Goal: Task Accomplishment & Management: Manage account settings

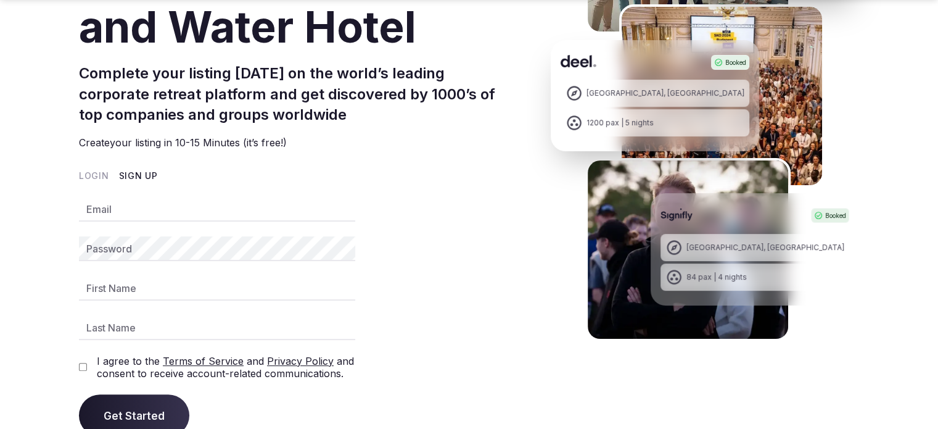
scroll to position [370, 0]
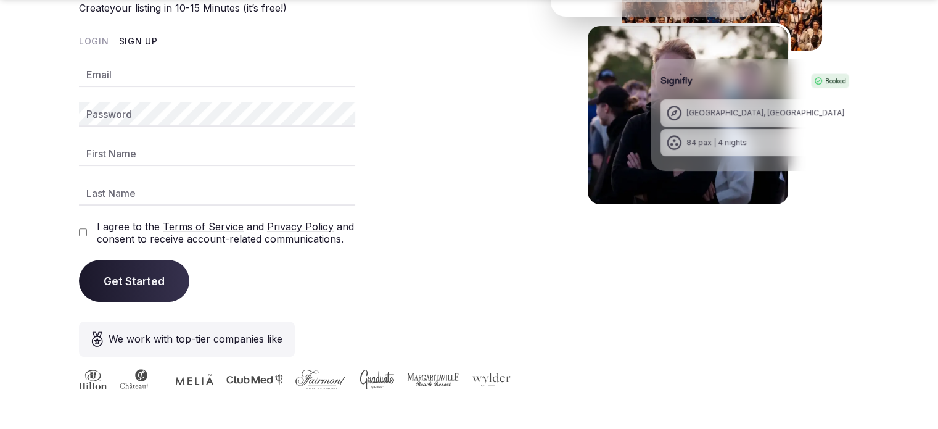
click at [131, 36] on button "Sign Up" at bounding box center [138, 41] width 39 height 12
click at [136, 78] on input "Email" at bounding box center [217, 74] width 276 height 25
click at [131, 42] on button "Sign Up" at bounding box center [138, 41] width 39 height 12
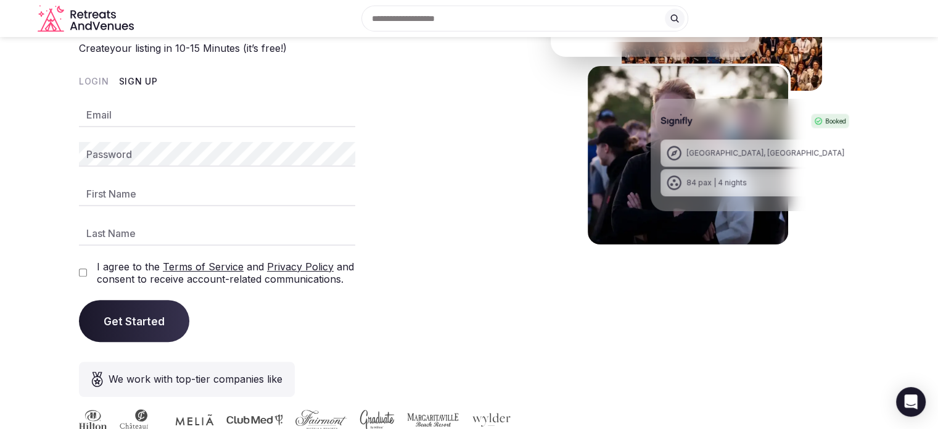
scroll to position [308, 0]
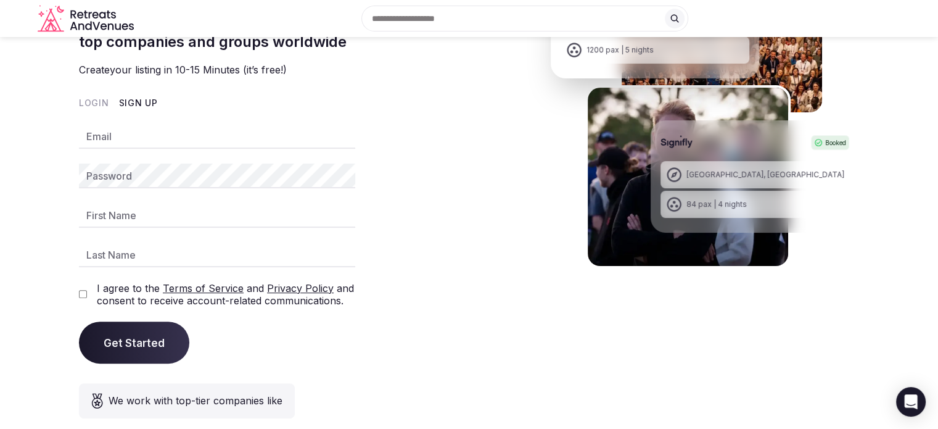
click at [120, 99] on button "Sign Up" at bounding box center [138, 103] width 39 height 12
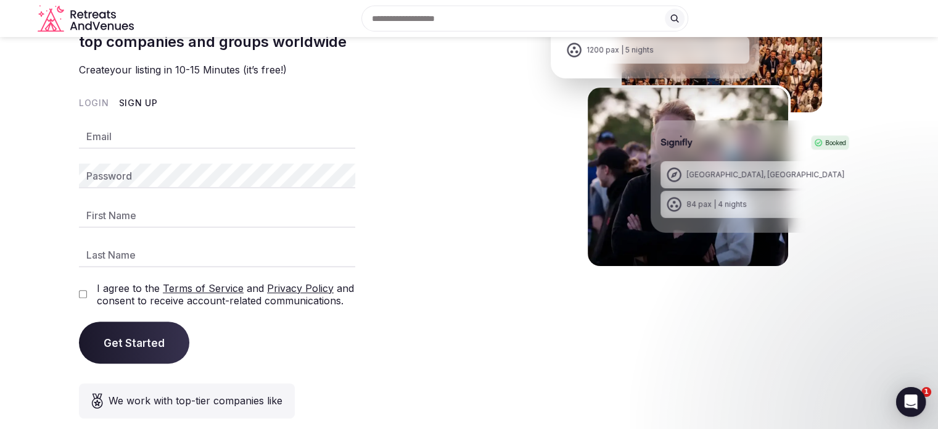
scroll to position [0, 0]
click at [93, 99] on button "Login" at bounding box center [94, 103] width 30 height 12
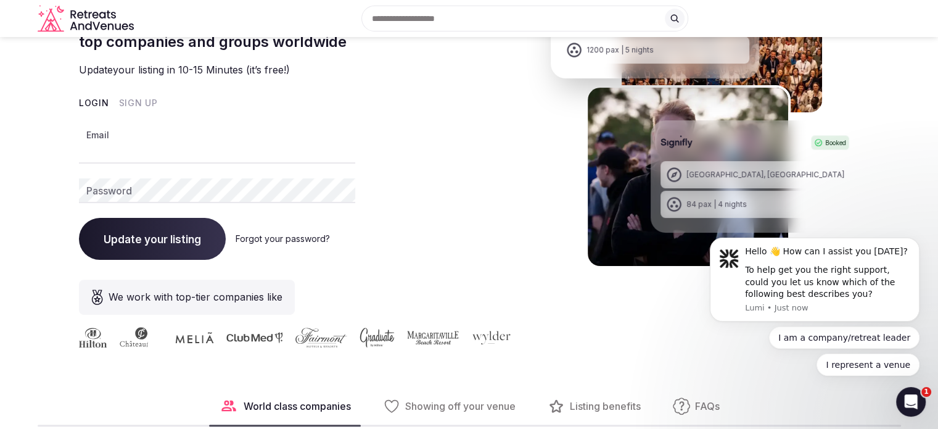
click at [107, 160] on input "Email" at bounding box center [217, 151] width 276 height 25
paste input "**********"
type input "**********"
click at [110, 178] on div "Password" at bounding box center [217, 190] width 276 height 25
click at [131, 235] on span "Update your listing" at bounding box center [152, 239] width 97 height 12
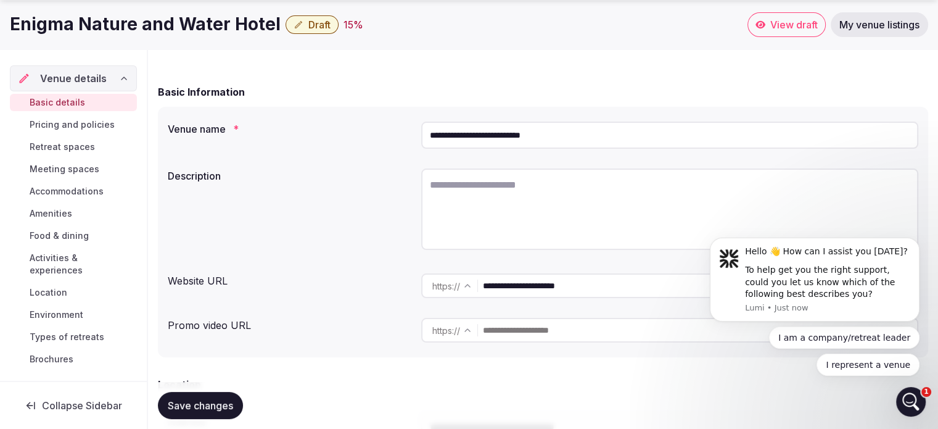
scroll to position [123, 0]
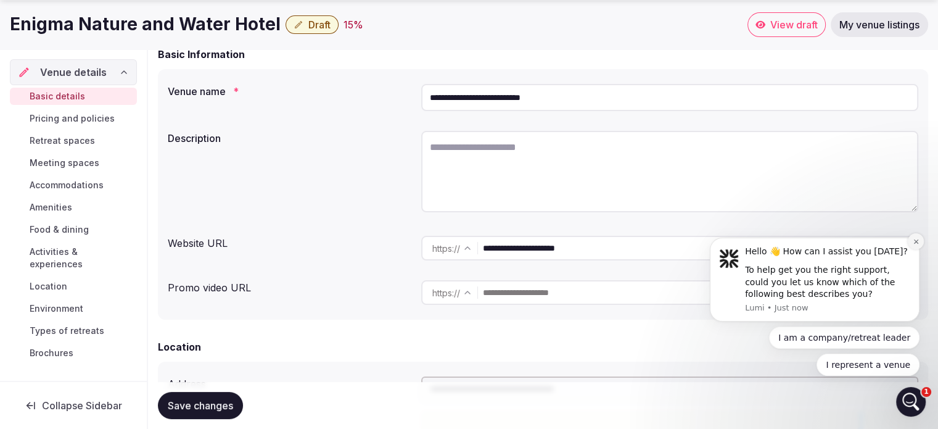
click at [915, 241] on icon "Dismiss notification" at bounding box center [916, 241] width 4 height 4
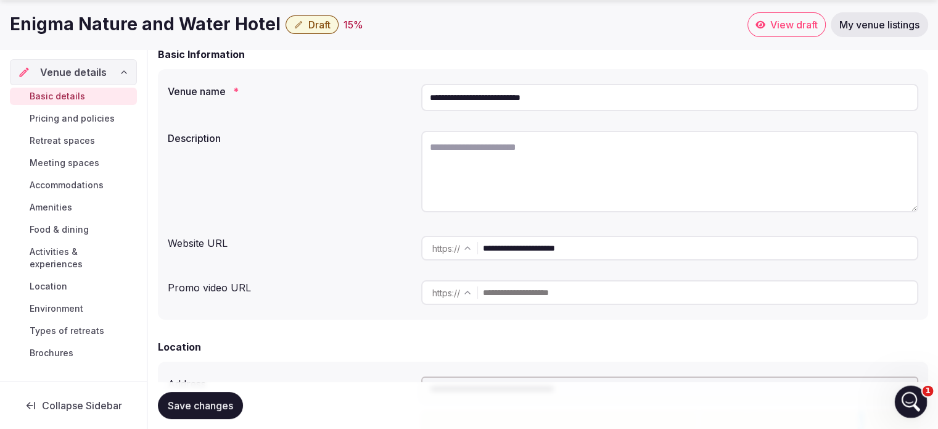
click at [921, 404] on div "Open Intercom Messenger" at bounding box center [909, 399] width 41 height 41
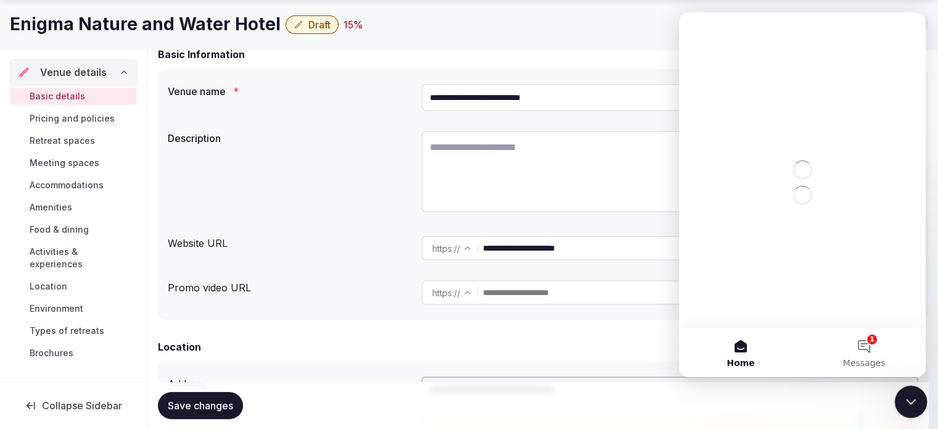
scroll to position [0, 0]
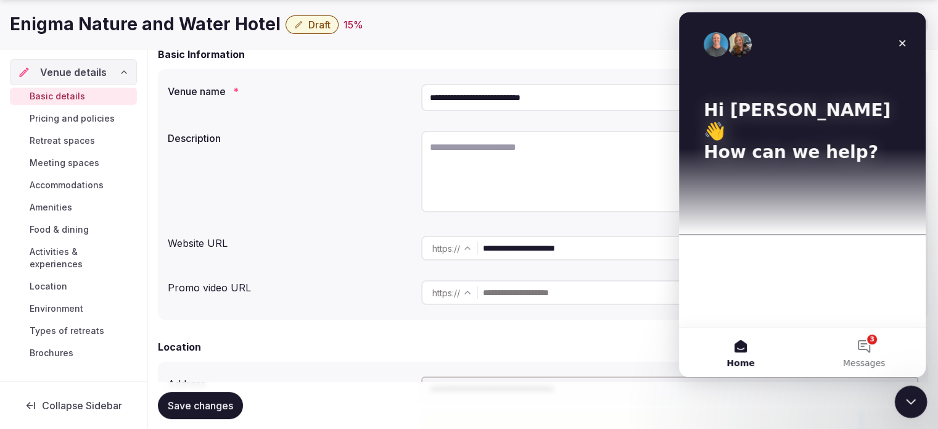
click at [920, 404] on div "Close Intercom Messenger" at bounding box center [910, 400] width 30 height 30
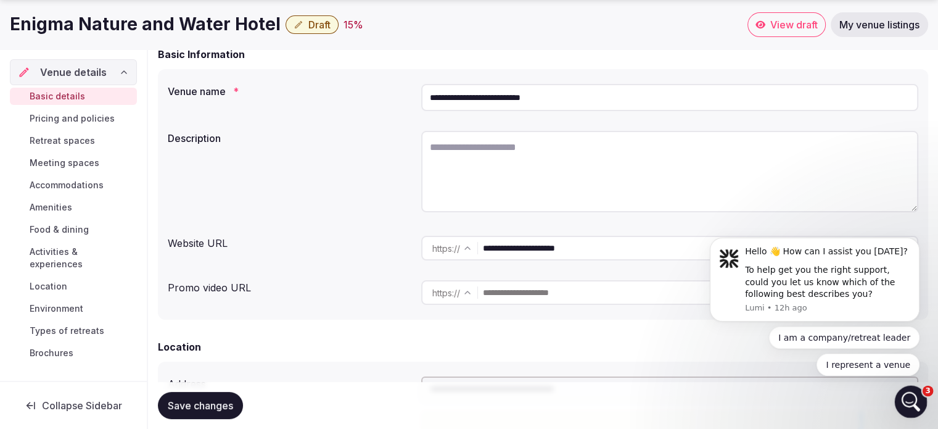
click at [920, 404] on div "Open Intercom Messenger" at bounding box center [909, 399] width 41 height 41
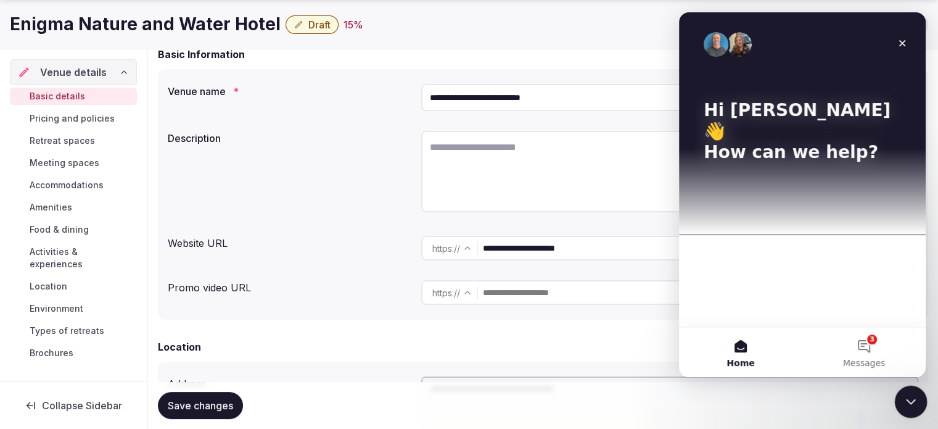
click at [921, 404] on div "Close Intercom Messenger" at bounding box center [910, 400] width 30 height 30
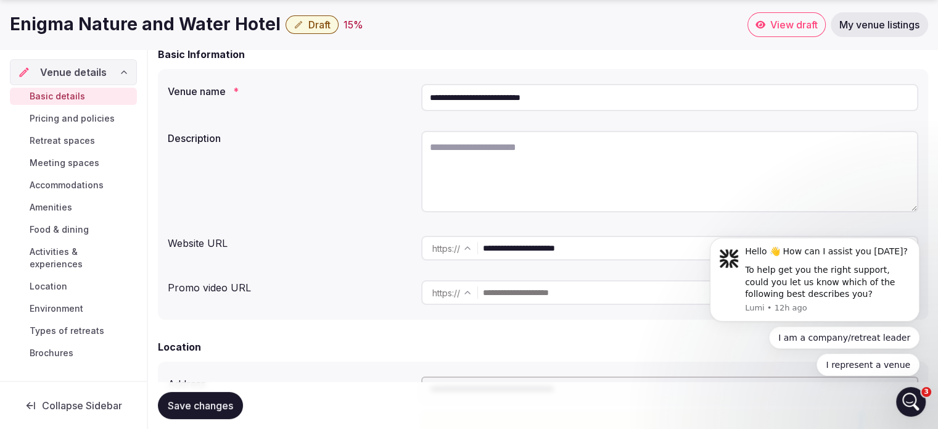
click at [566, 212] on div at bounding box center [669, 173] width 497 height 85
click at [917, 241] on icon "Dismiss notification" at bounding box center [916, 241] width 4 height 4
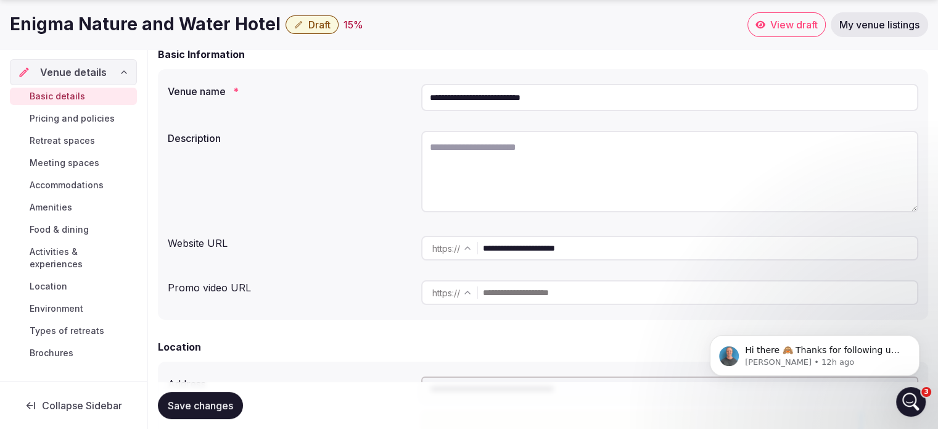
click at [19, 118] on link "Pricing and policies" at bounding box center [73, 118] width 127 height 17
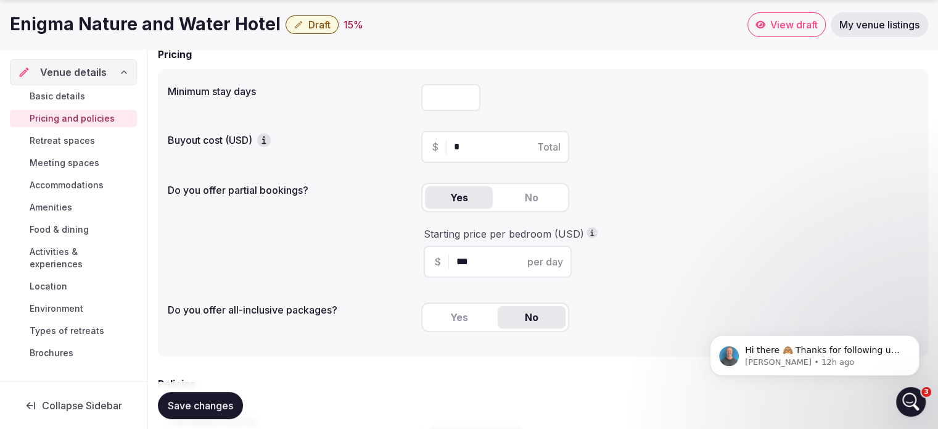
scroll to position [185, 0]
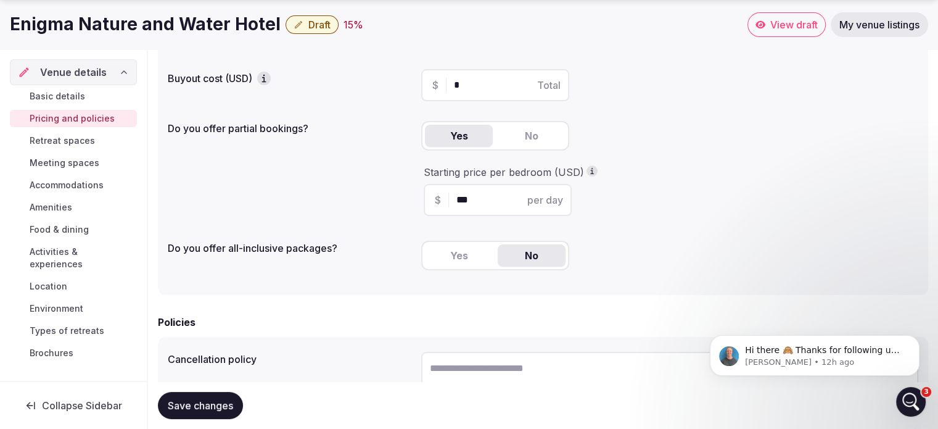
click at [508, 133] on button "No" at bounding box center [532, 136] width 68 height 22
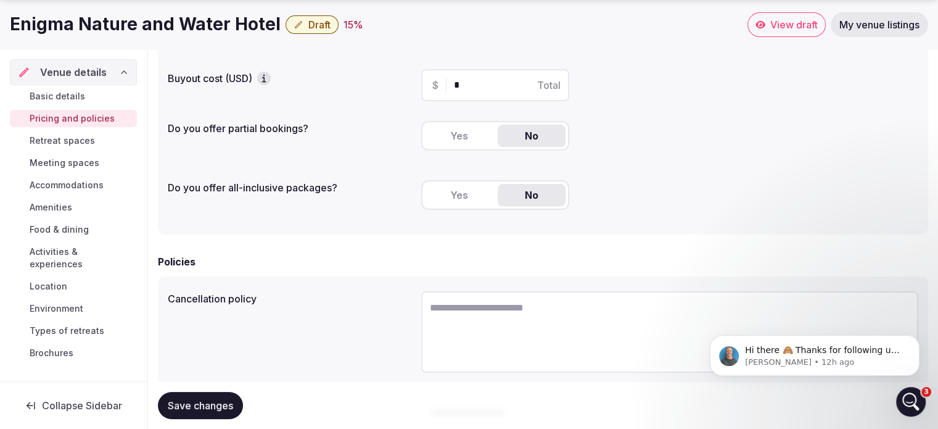
click at [449, 136] on button "Yes" at bounding box center [459, 136] width 68 height 22
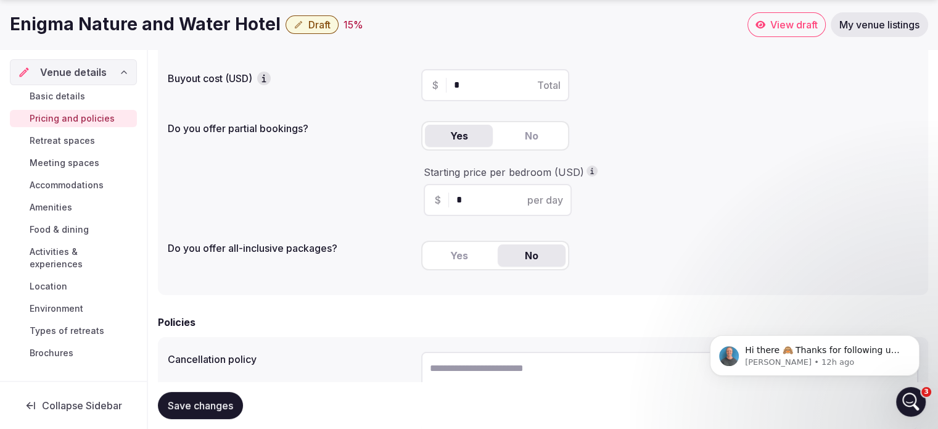
click at [537, 134] on button "No" at bounding box center [532, 136] width 68 height 22
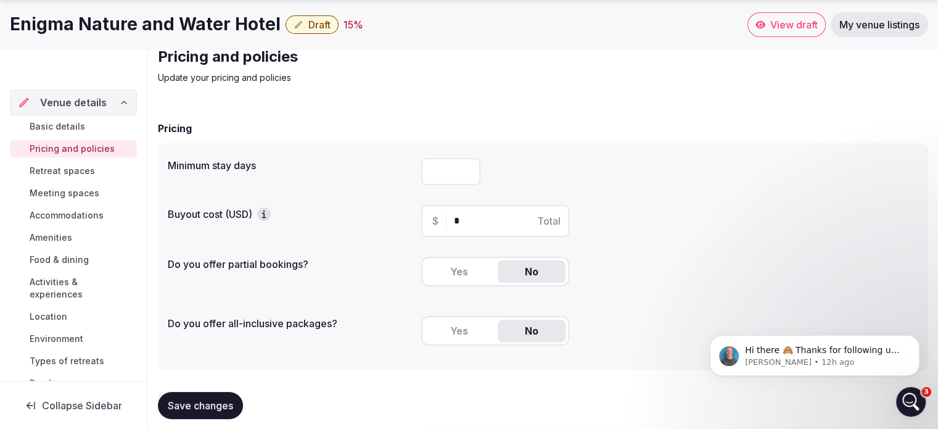
scroll to position [123, 0]
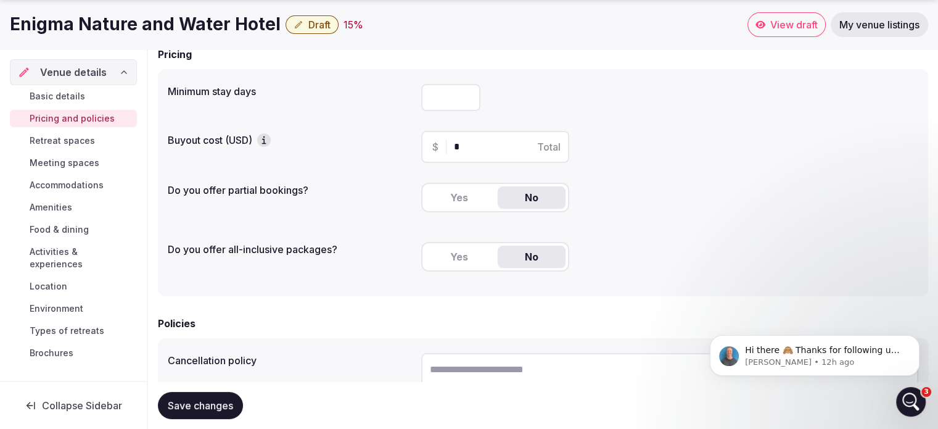
click at [442, 108] on input "number" at bounding box center [450, 97] width 59 height 27
type input "*"
click at [668, 142] on div "$ * Total" at bounding box center [669, 147] width 497 height 32
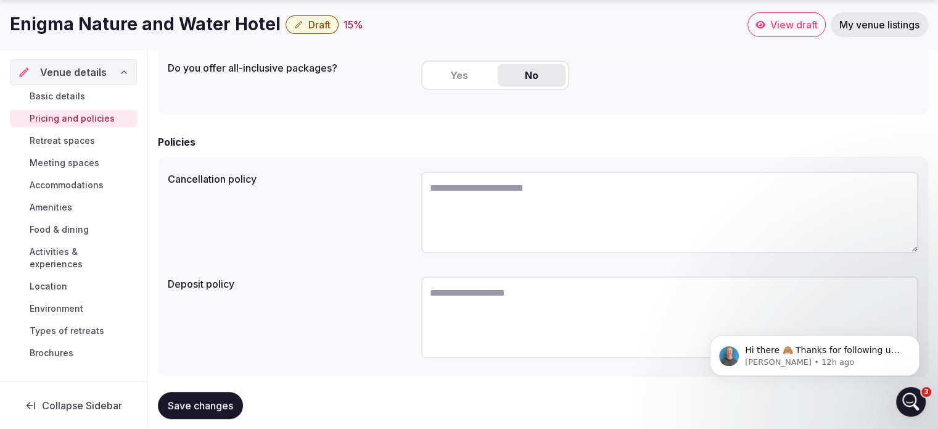
scroll to position [328, 0]
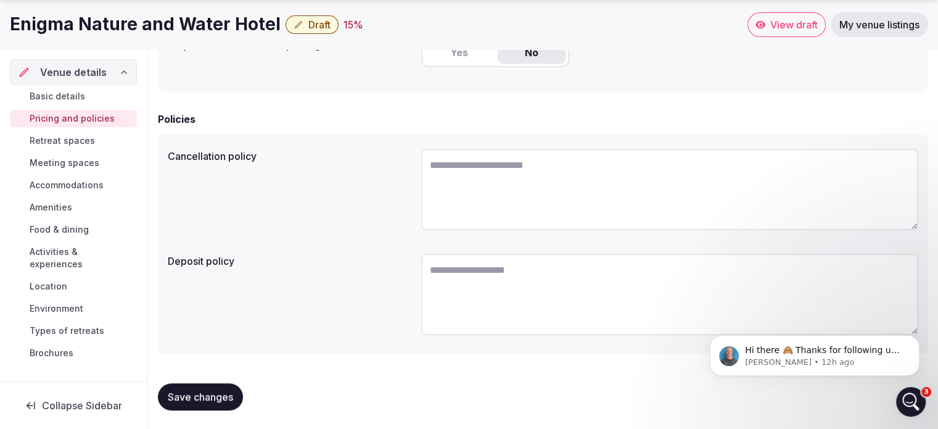
click at [194, 388] on button "Save changes" at bounding box center [200, 396] width 85 height 27
click at [61, 140] on span "Retreat spaces" at bounding box center [62, 141] width 65 height 12
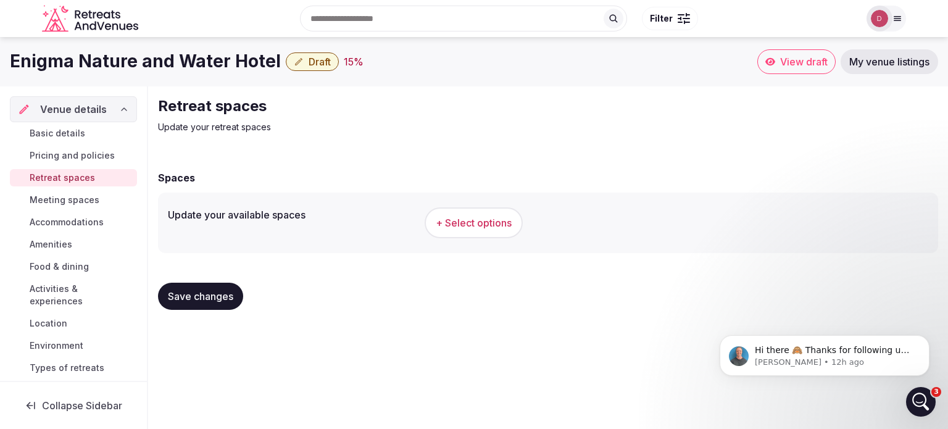
click at [489, 223] on span "+ Select options" at bounding box center [474, 223] width 76 height 14
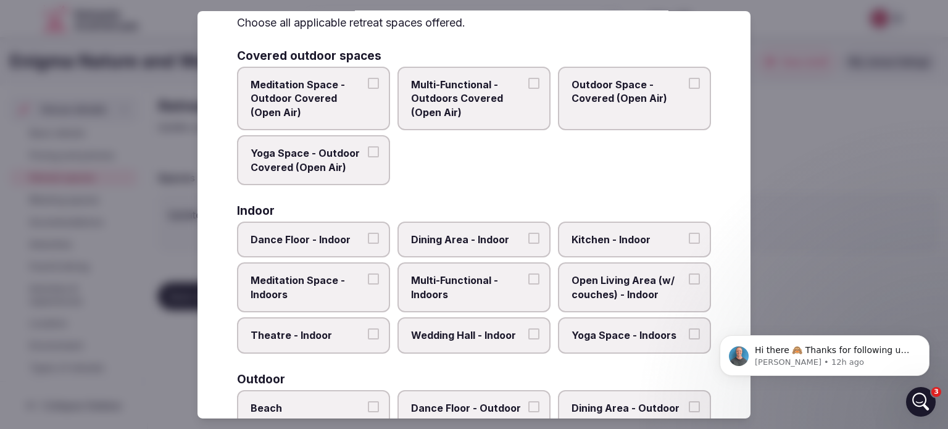
scroll to position [123, 0]
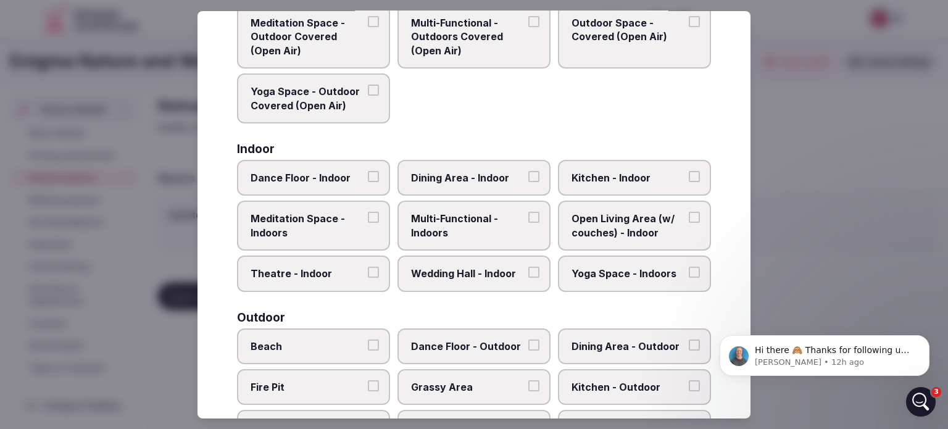
click at [457, 177] on span "Dining Area - Indoor" at bounding box center [468, 178] width 114 height 14
click at [528, 177] on button "Dining Area - Indoor" at bounding box center [533, 176] width 11 height 11
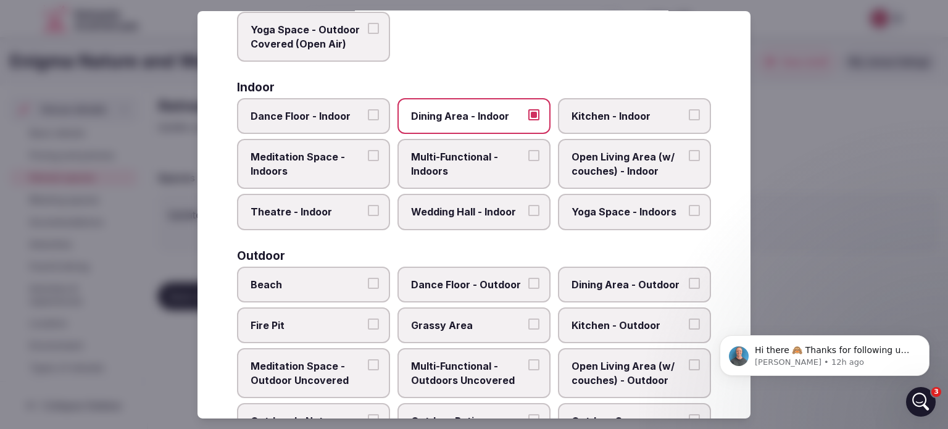
click at [629, 168] on span "Open Living Area (w/ couches) - Indoor" at bounding box center [628, 164] width 114 height 28
click at [689, 161] on button "Open Living Area (w/ couches) - Indoor" at bounding box center [694, 155] width 11 height 11
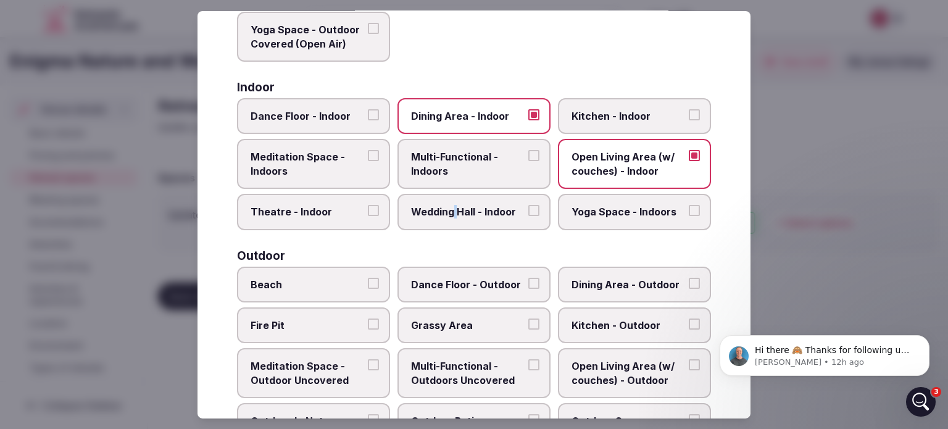
click at [452, 220] on label "Wedding Hall - Indoor" at bounding box center [473, 212] width 153 height 36
click at [486, 213] on span "Wedding Hall - Indoor" at bounding box center [468, 212] width 114 height 14
click at [528, 213] on button "Wedding Hall - Indoor" at bounding box center [533, 210] width 11 height 11
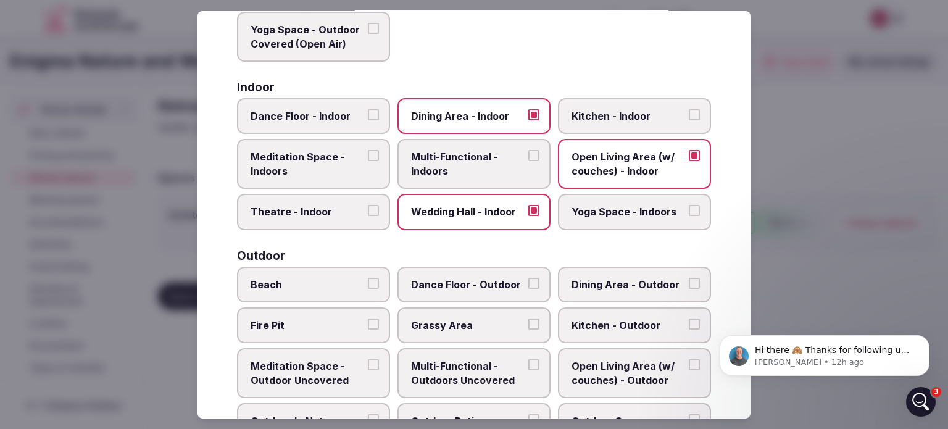
click at [426, 172] on span "Multi-Functional - Indoors" at bounding box center [468, 164] width 114 height 28
click at [528, 161] on button "Multi-Functional - Indoors" at bounding box center [533, 155] width 11 height 11
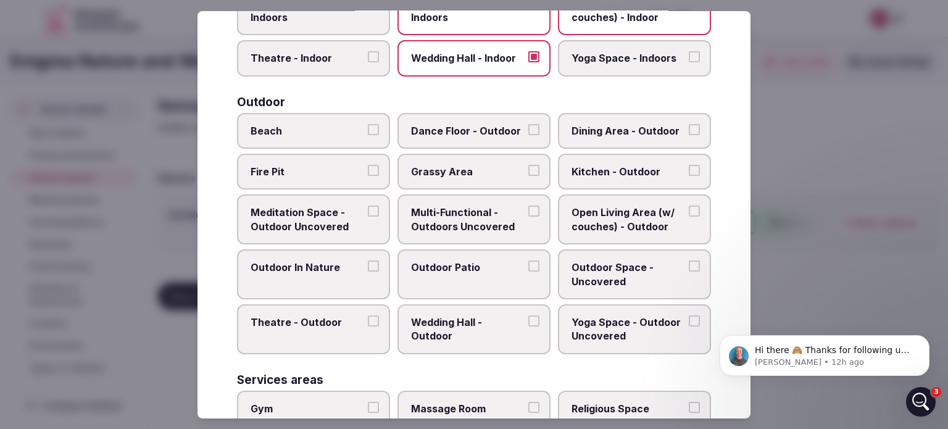
scroll to position [370, 0]
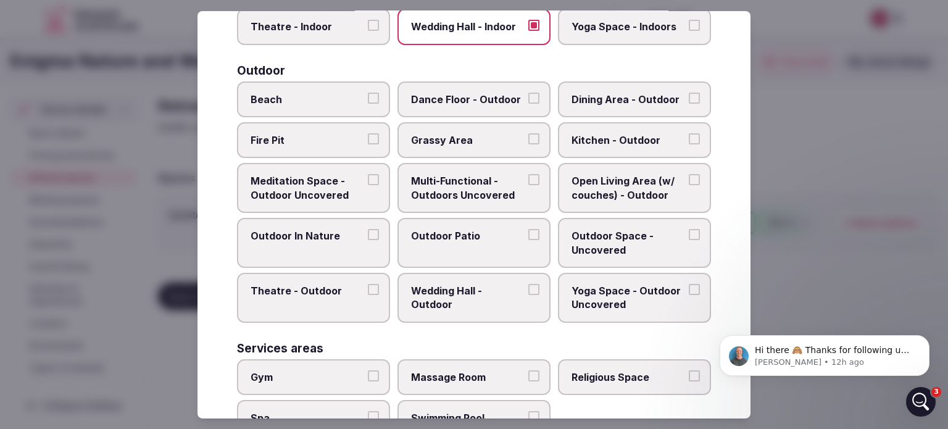
click at [318, 239] on label "Outdoor In Nature" at bounding box center [313, 243] width 153 height 50
click at [368, 239] on button "Outdoor In Nature" at bounding box center [373, 234] width 11 height 11
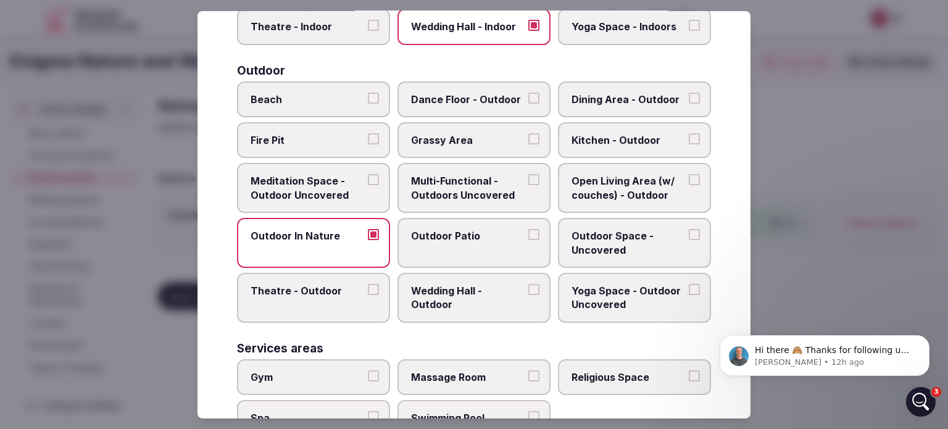
click at [472, 146] on label "Grassy Area" at bounding box center [473, 140] width 153 height 36
click at [528, 144] on button "Grassy Area" at bounding box center [533, 138] width 11 height 11
click at [474, 293] on span "Wedding Hall - Outdoor" at bounding box center [468, 298] width 114 height 28
click at [528, 293] on button "Wedding Hall - Outdoor" at bounding box center [533, 289] width 11 height 11
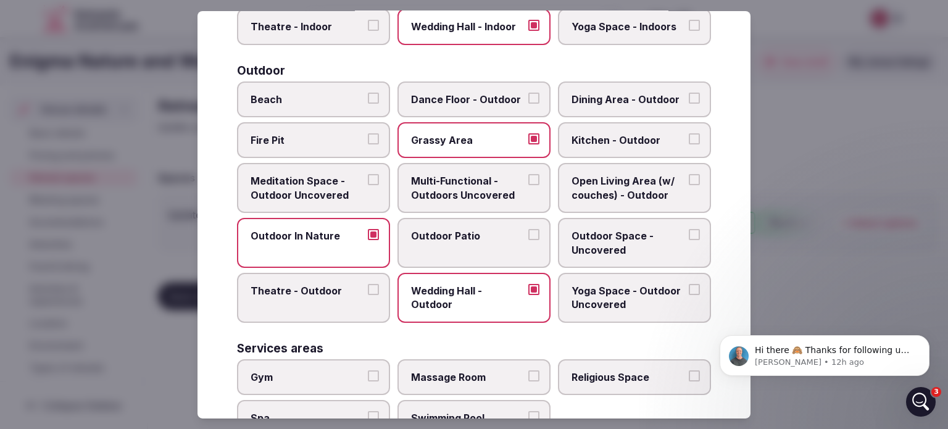
scroll to position [432, 0]
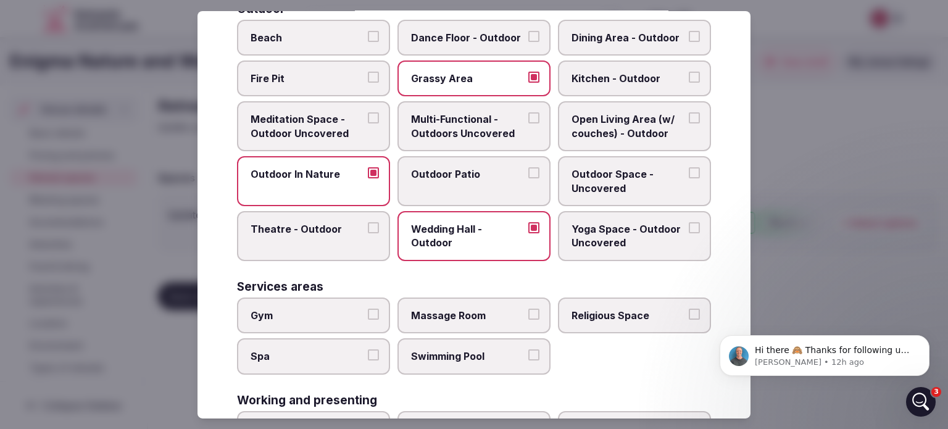
click at [643, 131] on span "Open Living Area (w/ couches) - Outdoor" at bounding box center [628, 126] width 114 height 28
click at [689, 123] on button "Open Living Area (w/ couches) - Outdoor" at bounding box center [694, 117] width 11 height 11
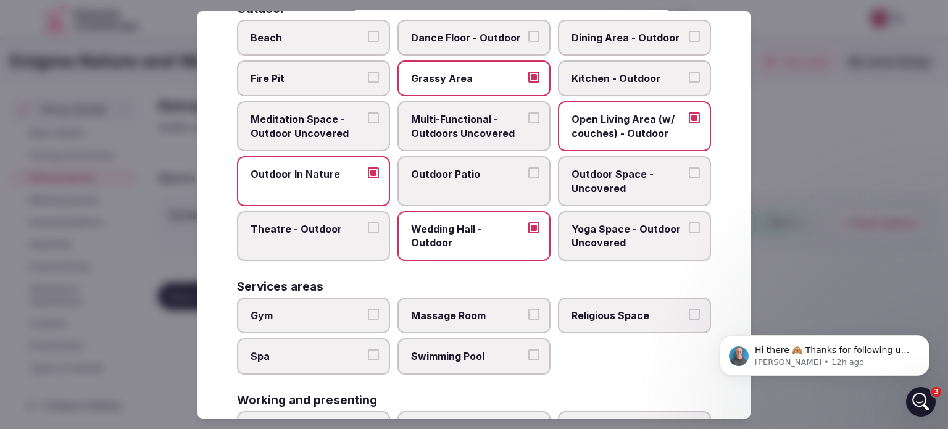
click at [609, 178] on span "Outdoor Space - Uncovered" at bounding box center [628, 181] width 114 height 28
click at [689, 178] on button "Outdoor Space - Uncovered" at bounding box center [694, 172] width 11 height 11
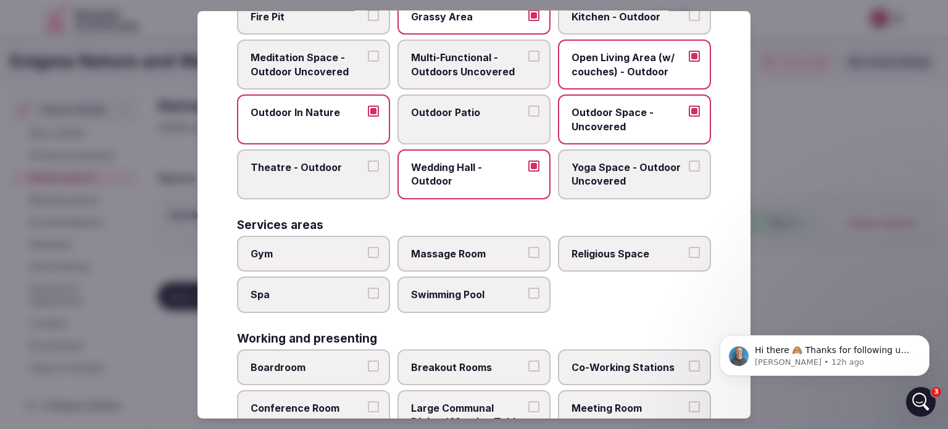
scroll to position [555, 0]
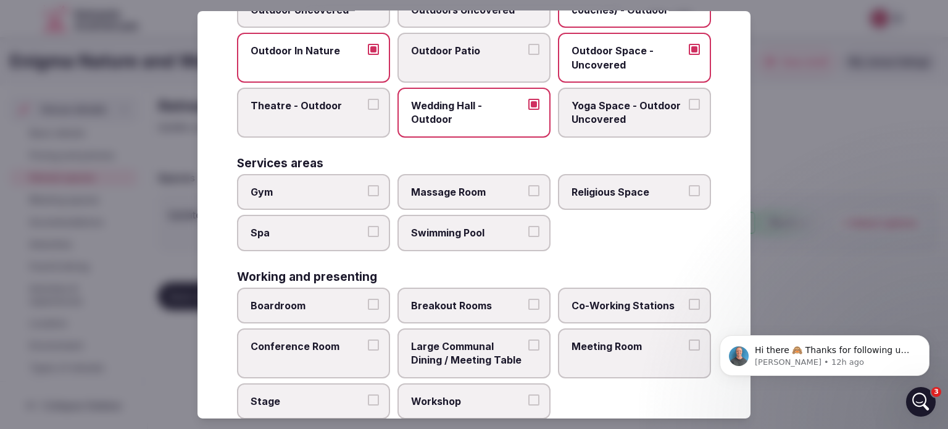
click at [300, 179] on label "Gym" at bounding box center [313, 192] width 153 height 36
click at [368, 185] on button "Gym" at bounding box center [373, 190] width 11 height 11
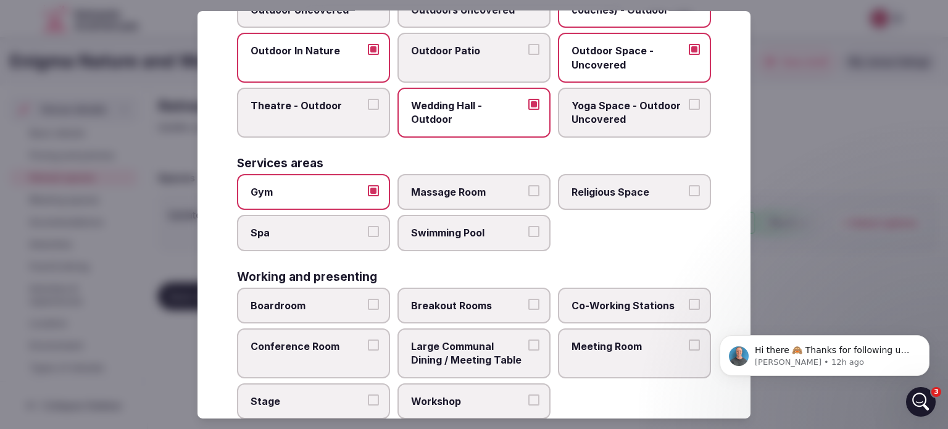
click at [316, 235] on label "Spa" at bounding box center [313, 233] width 153 height 36
click at [368, 235] on button "Spa" at bounding box center [373, 231] width 11 height 11
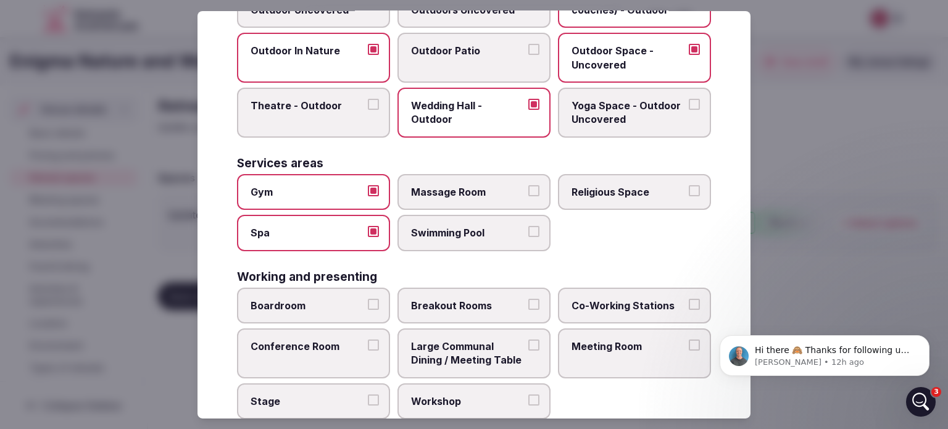
click at [431, 232] on span "Swimming Pool" at bounding box center [468, 233] width 114 height 14
click at [528, 232] on button "Swimming Pool" at bounding box center [533, 231] width 11 height 11
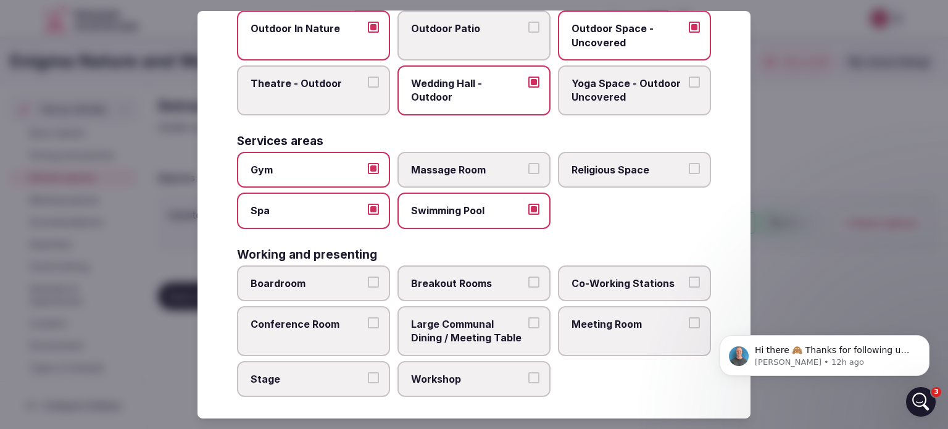
click at [338, 329] on label "Conference Room" at bounding box center [313, 331] width 153 height 50
click at [368, 328] on button "Conference Room" at bounding box center [373, 322] width 11 height 11
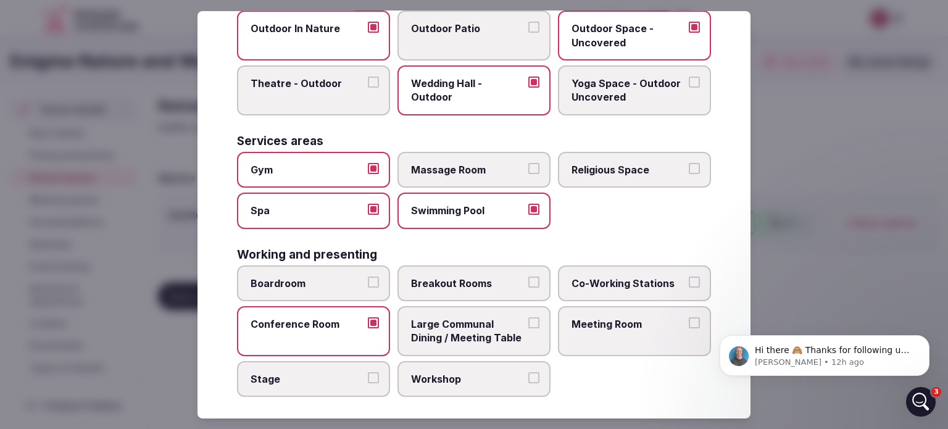
click at [595, 329] on label "Meeting Room" at bounding box center [634, 331] width 153 height 50
click at [689, 328] on button "Meeting Room" at bounding box center [694, 322] width 11 height 11
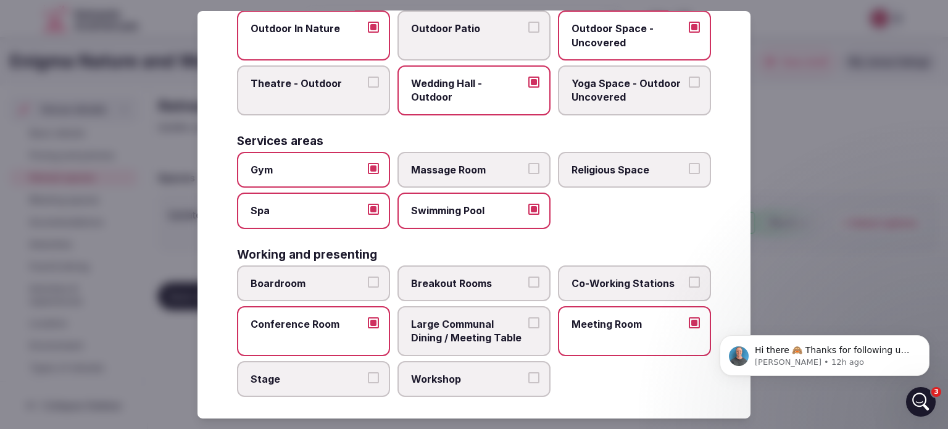
click at [370, 317] on button "Conference Room" at bounding box center [373, 322] width 11 height 11
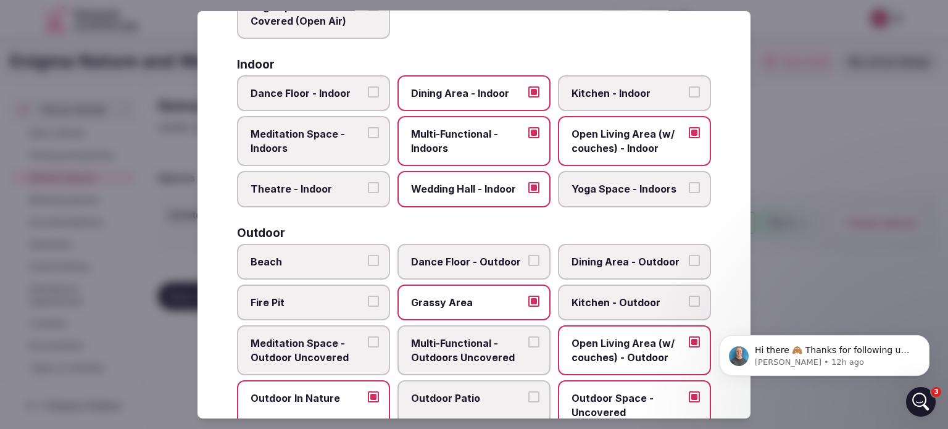
scroll to position [0, 0]
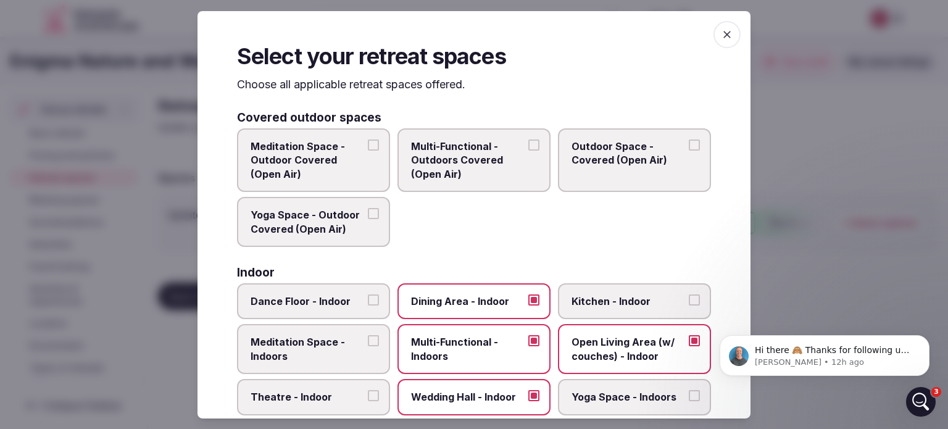
click at [721, 33] on icon "button" at bounding box center [727, 34] width 12 height 12
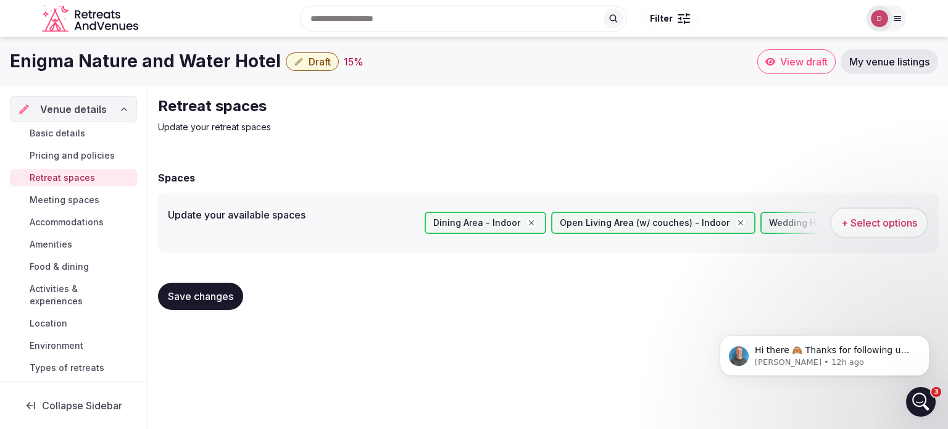
click at [197, 296] on span "Save changes" at bounding box center [200, 296] width 65 height 12
click at [57, 199] on span "Meeting spaces" at bounding box center [65, 200] width 70 height 12
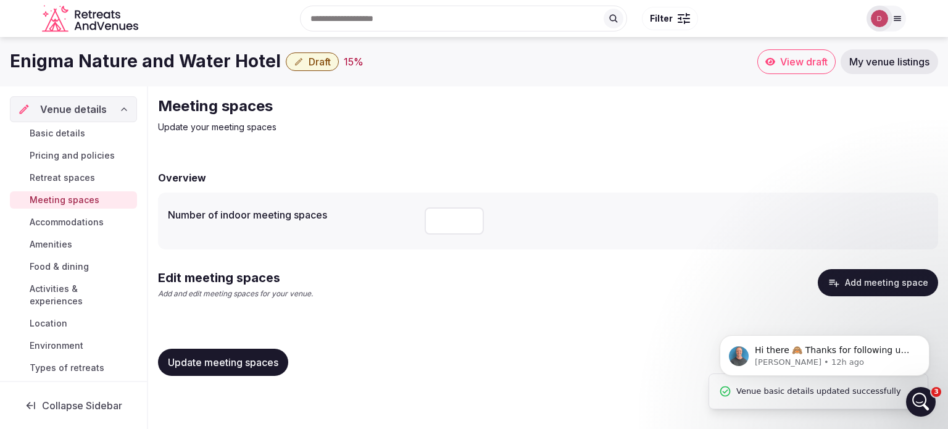
click at [447, 219] on input "number" at bounding box center [453, 220] width 59 height 27
type input "*"
click at [244, 367] on span "Update meeting spaces" at bounding box center [223, 362] width 110 height 12
click at [869, 276] on button "Add meeting space" at bounding box center [878, 282] width 120 height 27
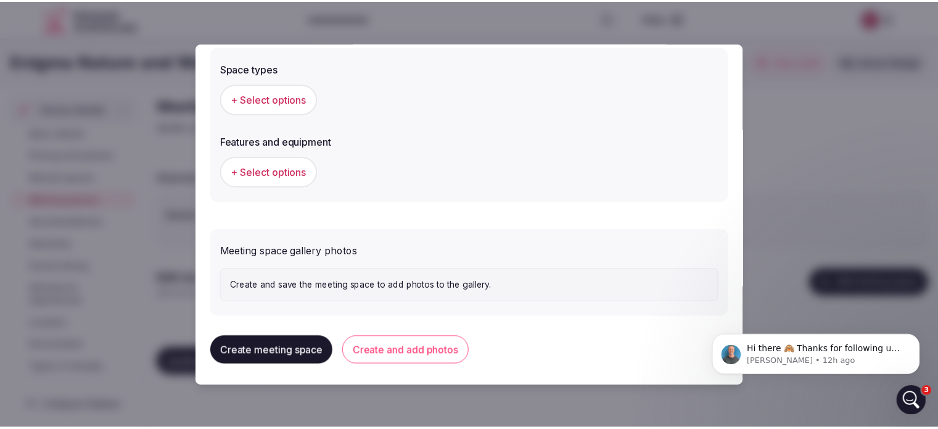
scroll to position [707, 0]
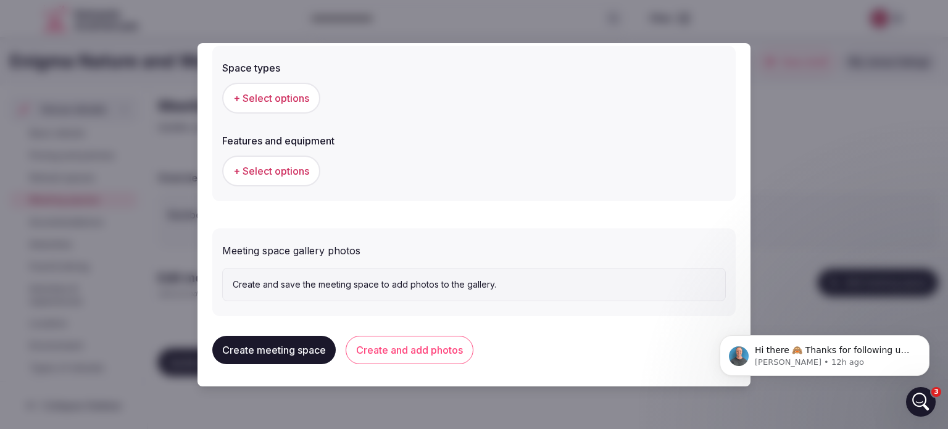
click at [798, 207] on div at bounding box center [474, 214] width 948 height 429
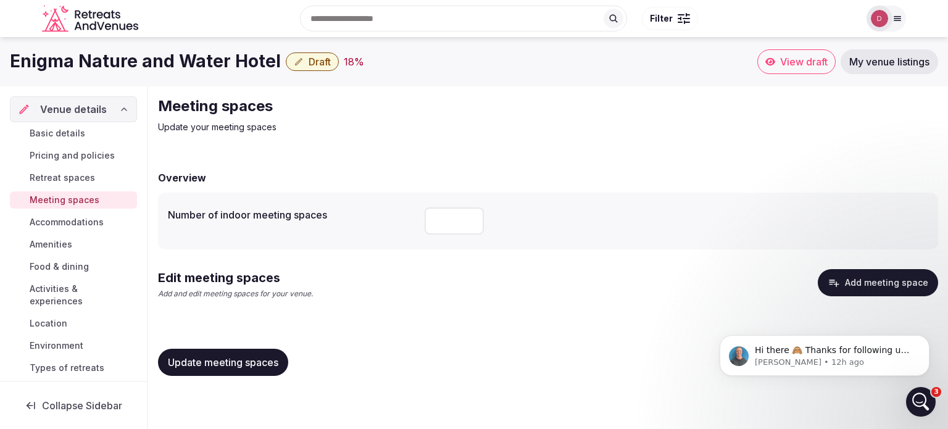
click at [52, 222] on span "Accommodations" at bounding box center [67, 222] width 74 height 12
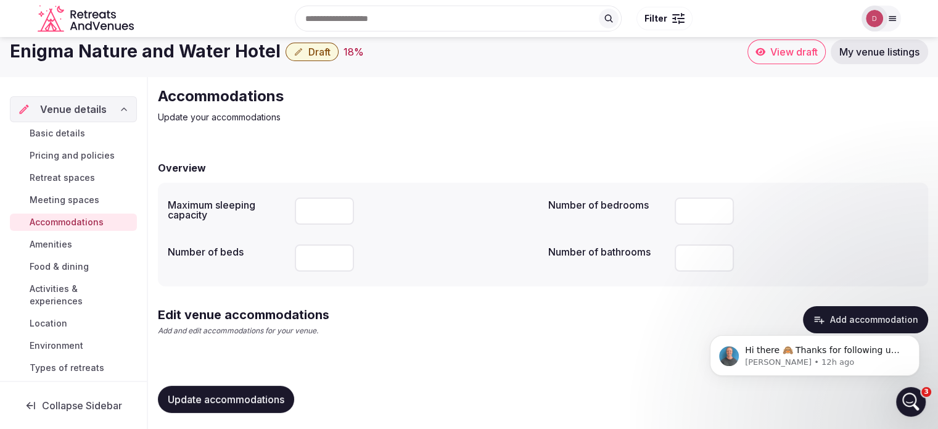
scroll to position [13, 0]
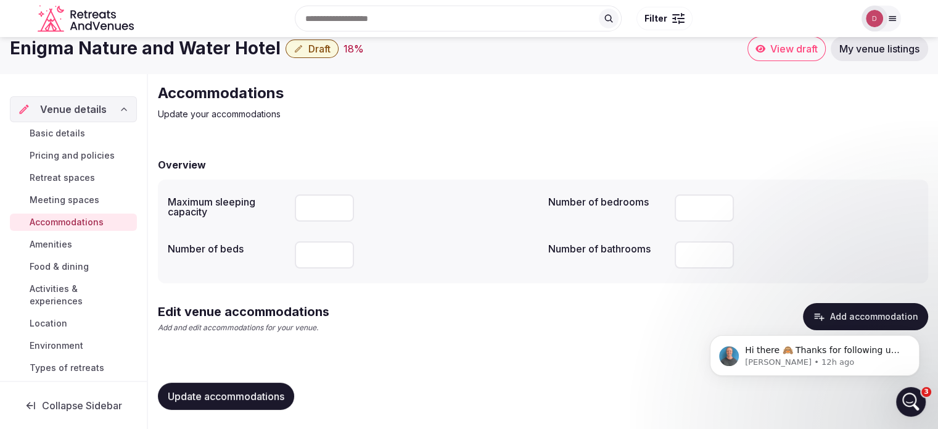
click at [83, 242] on link "Amenities" at bounding box center [73, 244] width 127 height 17
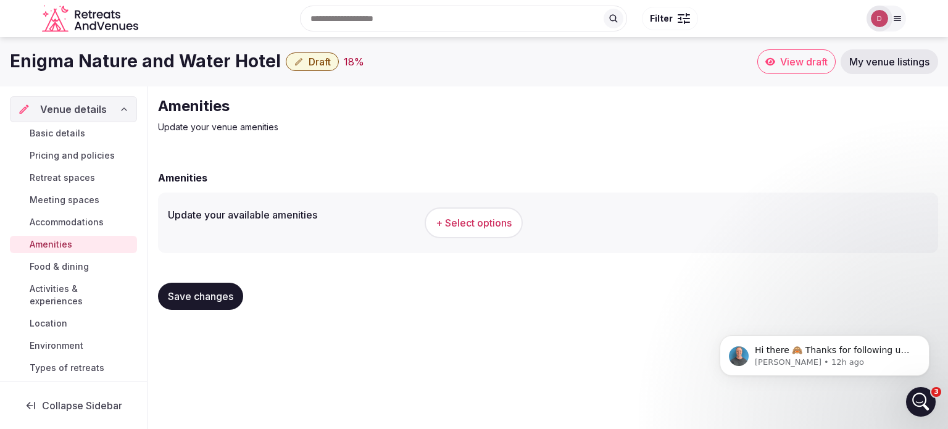
click at [76, 269] on span "Food & dining" at bounding box center [59, 266] width 59 height 12
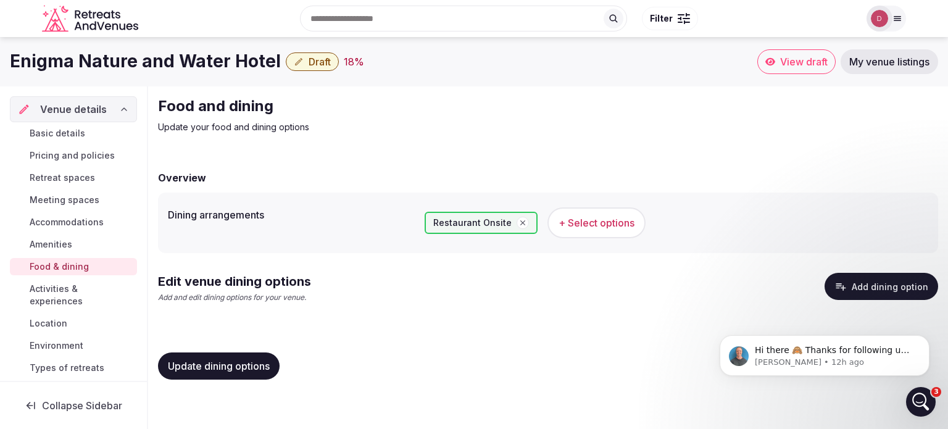
click at [84, 290] on span "Activities & experiences" at bounding box center [81, 295] width 102 height 25
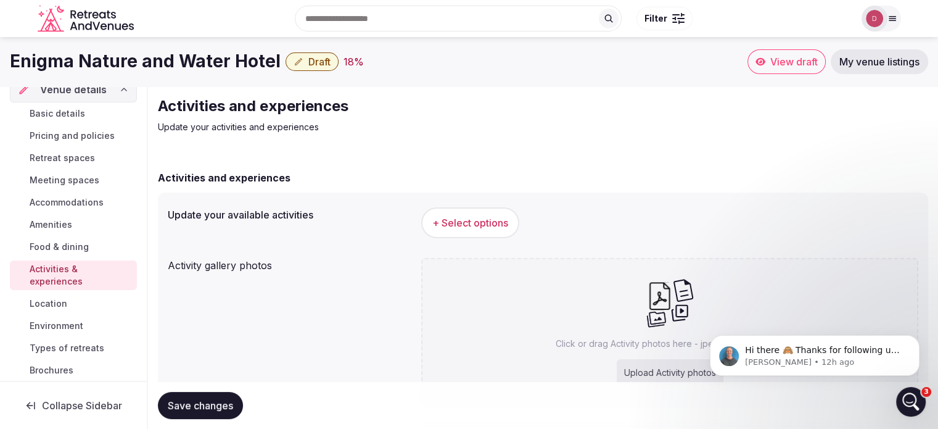
scroll to position [30, 0]
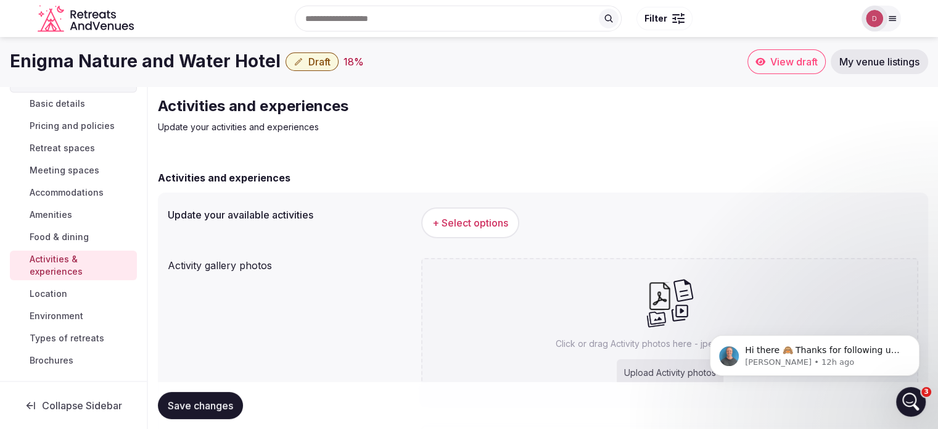
click at [83, 291] on link "Location" at bounding box center [73, 293] width 127 height 17
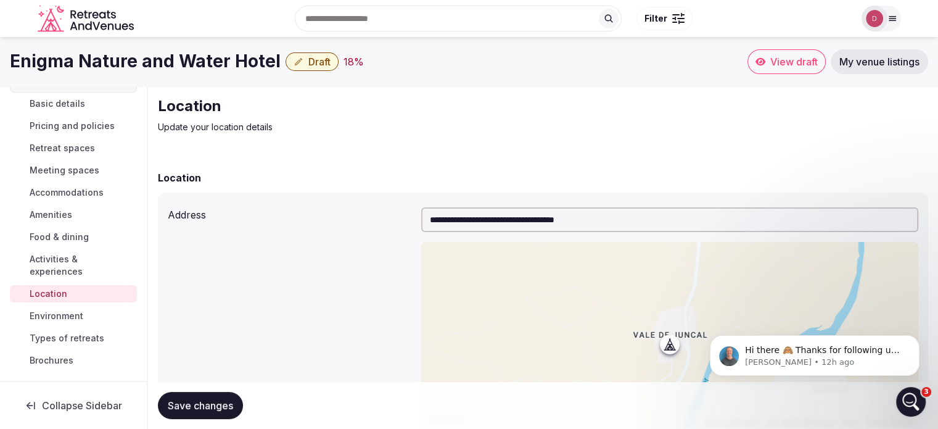
click at [62, 312] on span "Environment" at bounding box center [57, 316] width 54 height 12
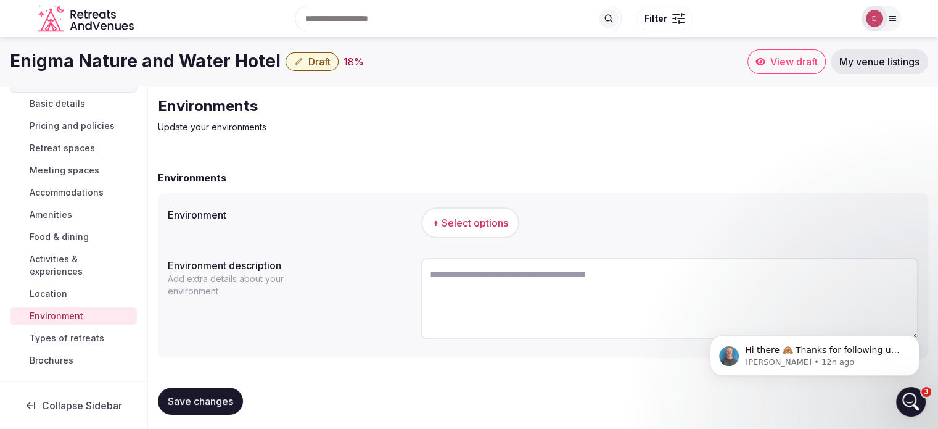
click at [57, 344] on span "Types of retreats" at bounding box center [67, 338] width 75 height 12
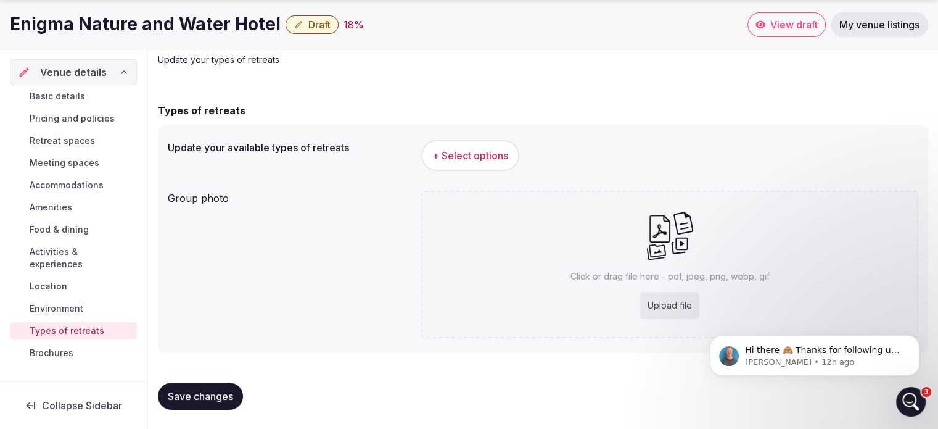
click at [57, 347] on span "Brochures" at bounding box center [52, 353] width 44 height 12
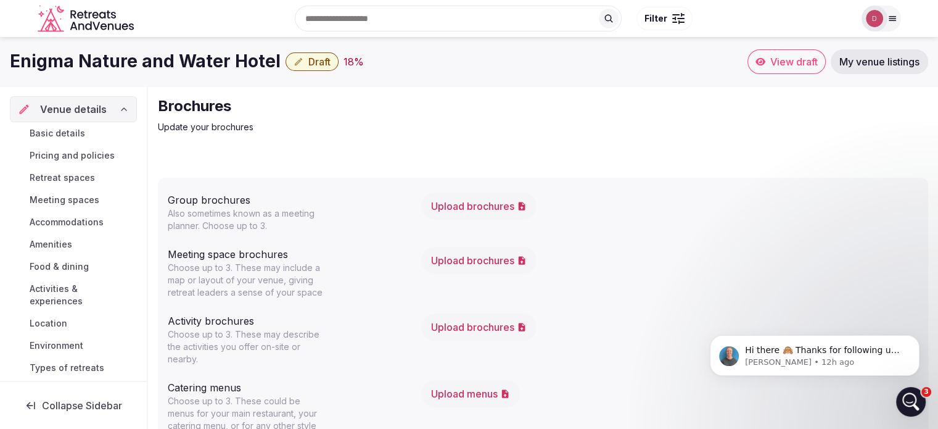
click at [57, 135] on span "Basic details" at bounding box center [58, 133] width 56 height 12
